Goal: Information Seeking & Learning: Learn about a topic

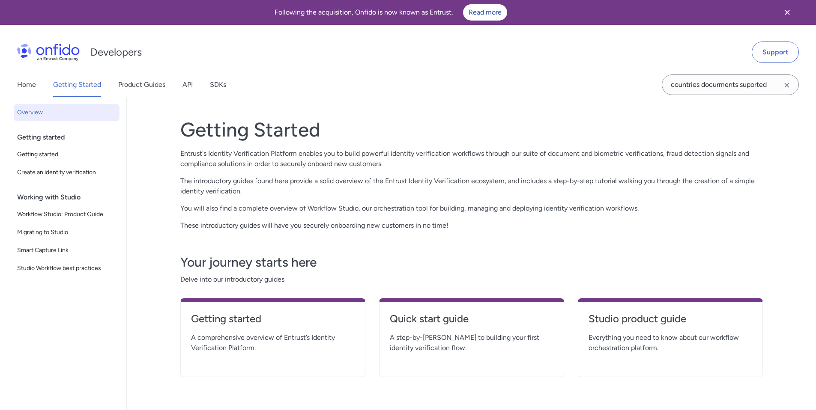
click at [46, 200] on div "Working with Studio" at bounding box center [70, 197] width 106 height 17
click at [48, 141] on div "Getting started" at bounding box center [70, 137] width 106 height 17
click at [60, 217] on span "Workflow Studio: Product Guide" at bounding box center [66, 215] width 99 height 10
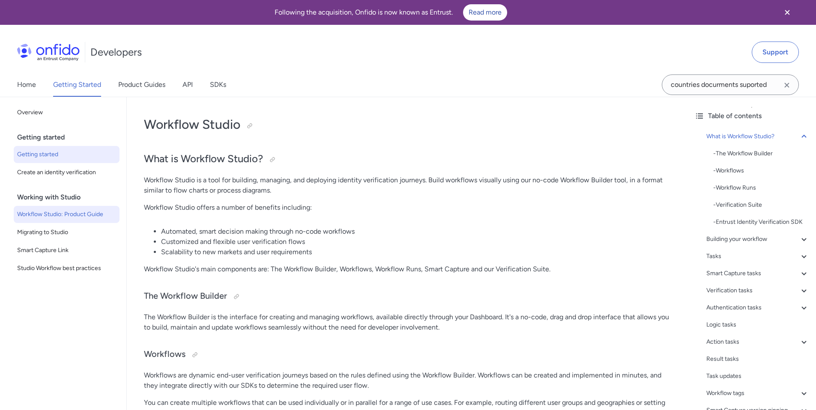
click at [48, 156] on span "Getting started" at bounding box center [66, 155] width 99 height 10
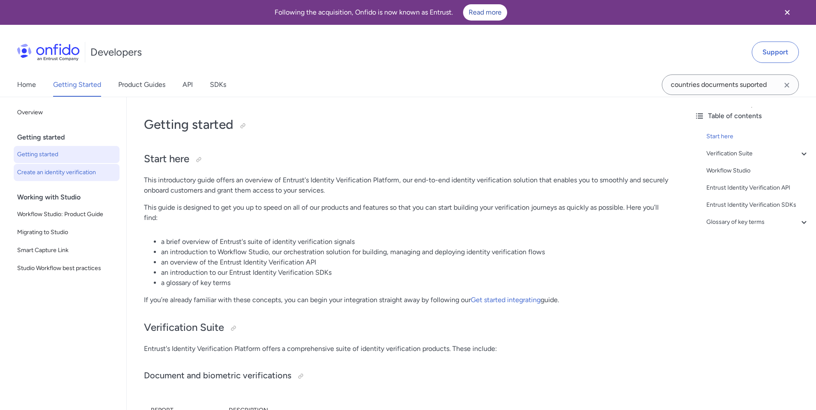
click at [45, 175] on span "Create an identity verification" at bounding box center [66, 173] width 99 height 10
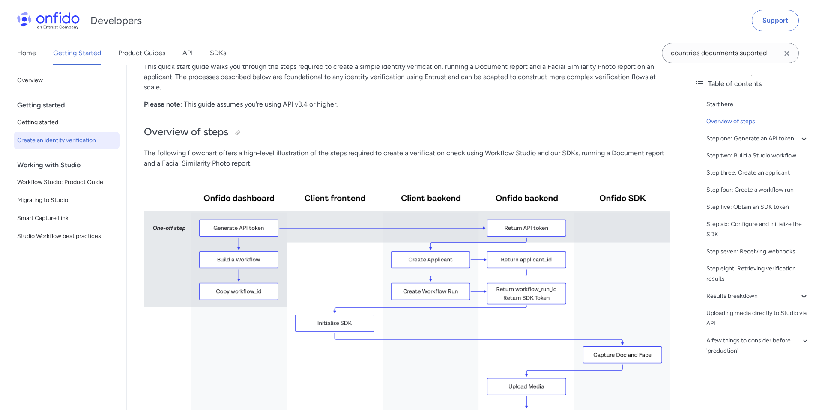
scroll to position [137, 0]
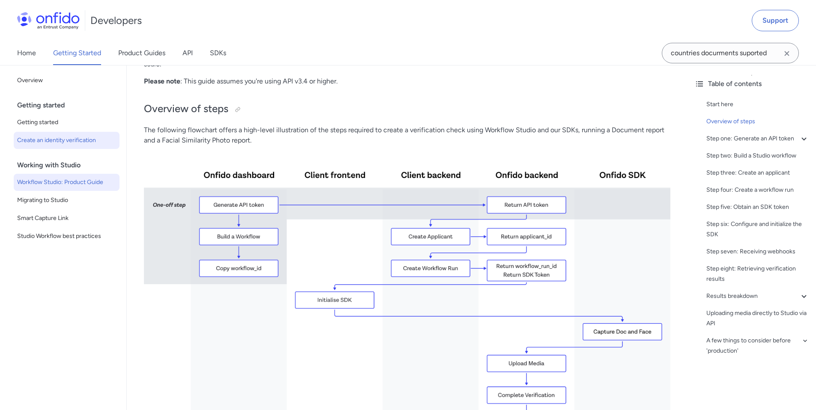
click at [36, 180] on span "Workflow Studio: Product Guide" at bounding box center [66, 182] width 99 height 10
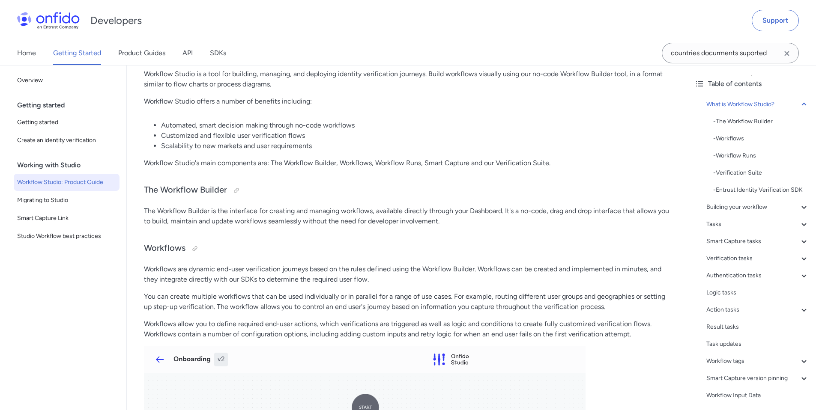
scroll to position [136, 0]
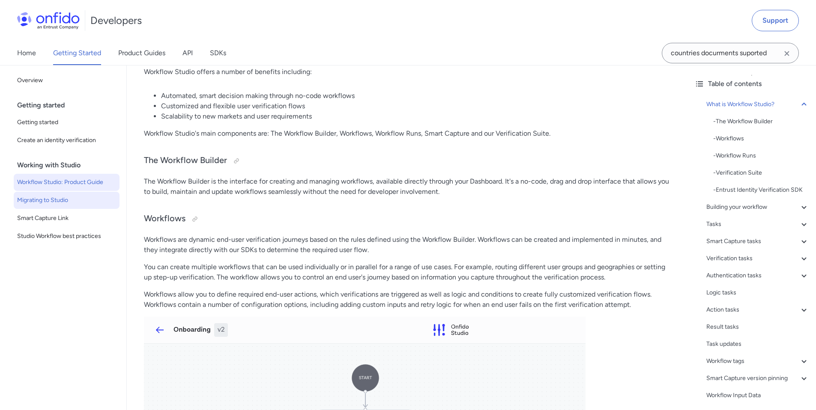
click at [48, 204] on span "Migrating to Studio" at bounding box center [66, 200] width 99 height 10
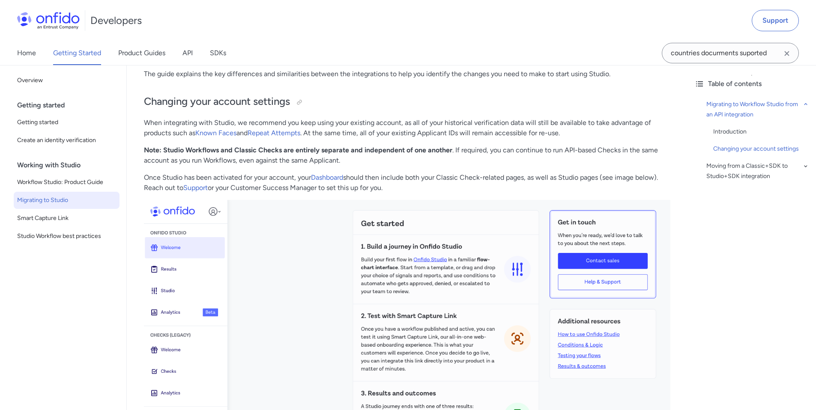
scroll to position [153, 0]
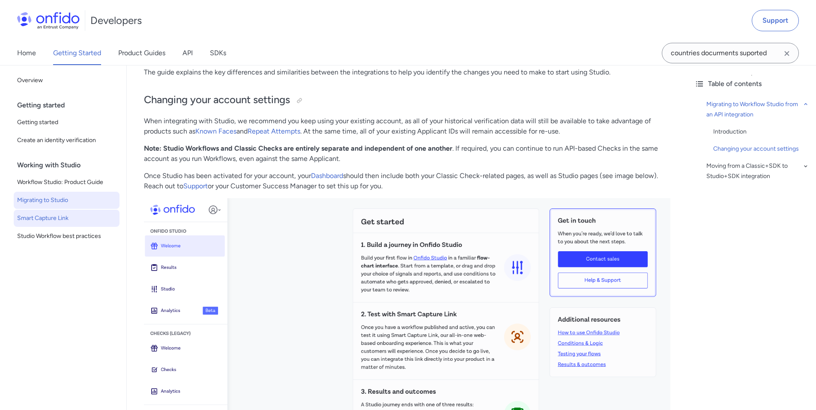
click at [60, 215] on span "Smart Capture Link" at bounding box center [66, 218] width 99 height 10
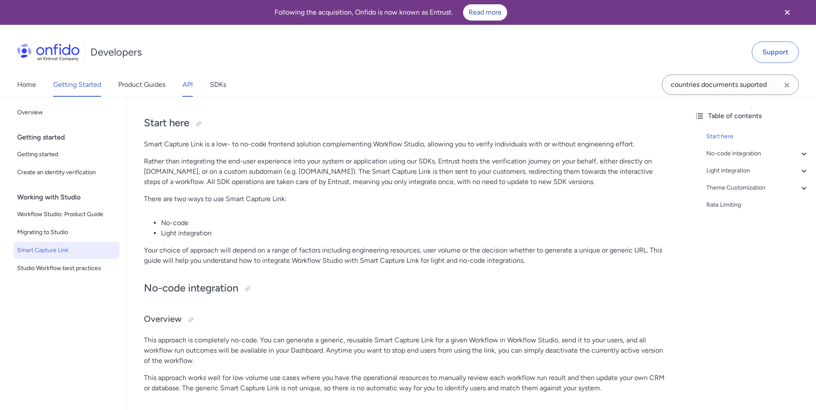
click at [188, 84] on link "API" at bounding box center [188, 85] width 10 height 24
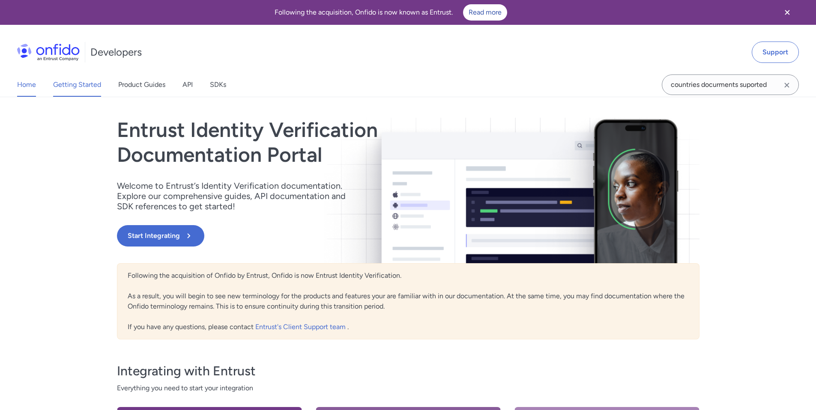
click at [86, 87] on link "Getting Started" at bounding box center [77, 85] width 48 height 24
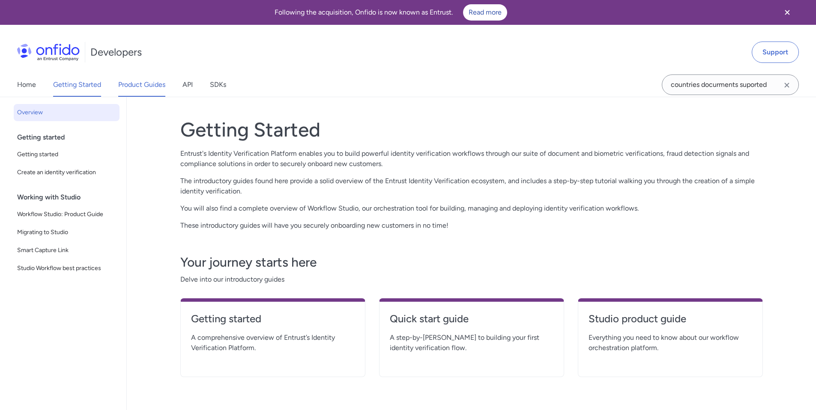
click at [126, 83] on link "Product Guides" at bounding box center [141, 85] width 47 height 24
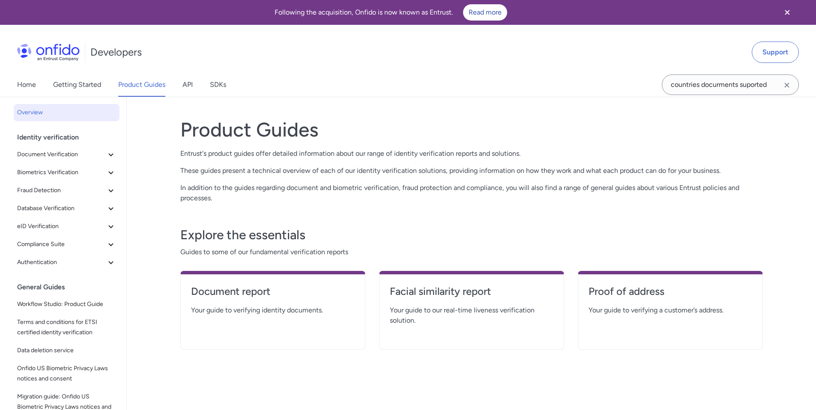
click at [178, 81] on div "Home Getting Started Product Guides API SDKs" at bounding box center [130, 85] width 261 height 24
